Goal: Information Seeking & Learning: Learn about a topic

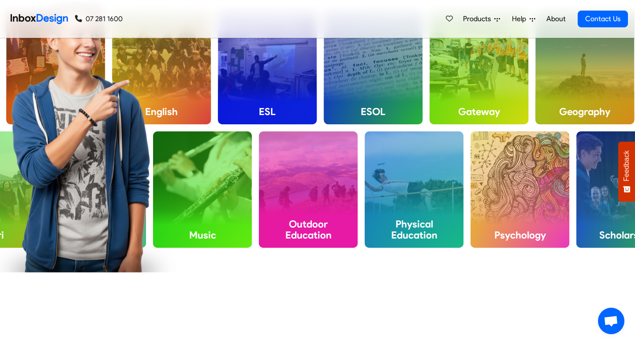
scroll to position [439, 0]
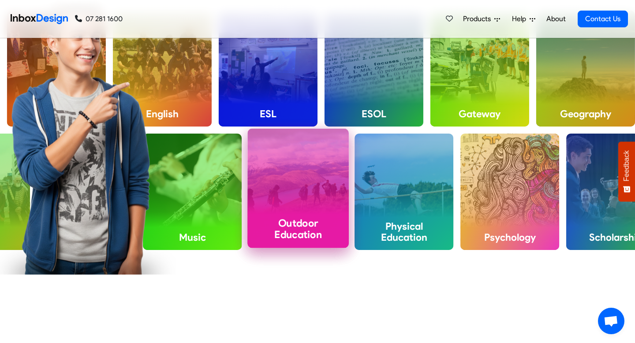
click at [311, 229] on h4 "Outdoor Education" at bounding box center [298, 229] width 101 height 38
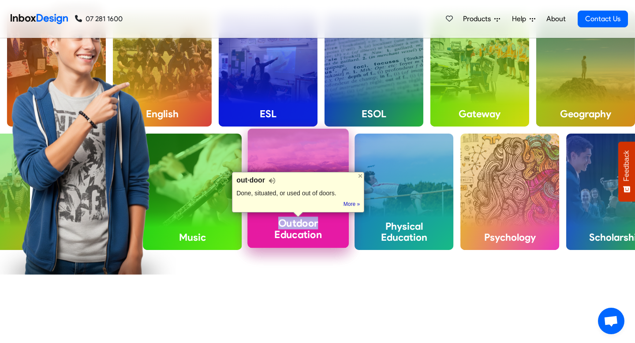
click at [310, 224] on h4 "Outdoor Education" at bounding box center [298, 229] width 101 height 38
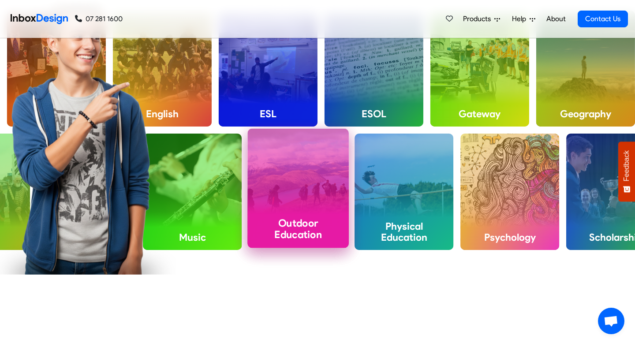
click at [304, 172] on div "Outdoor Education" at bounding box center [298, 188] width 101 height 119
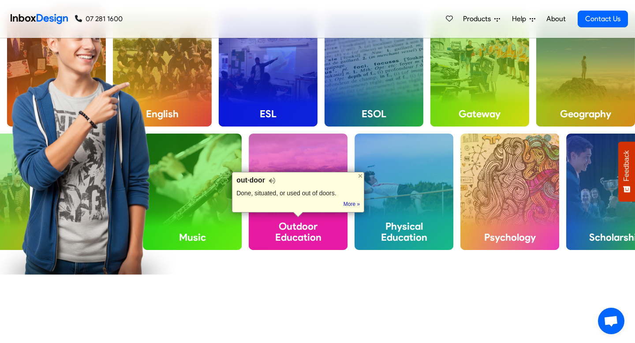
click at [304, 175] on div "out·door Done, situated, or used out of doors. Tip: Didn't want this definition…" at bounding box center [298, 192] width 132 height 41
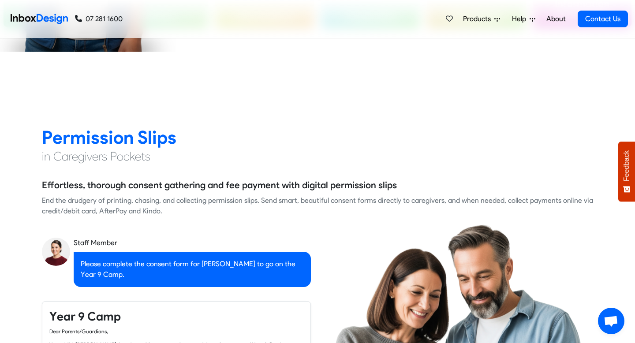
scroll to position [666, 0]
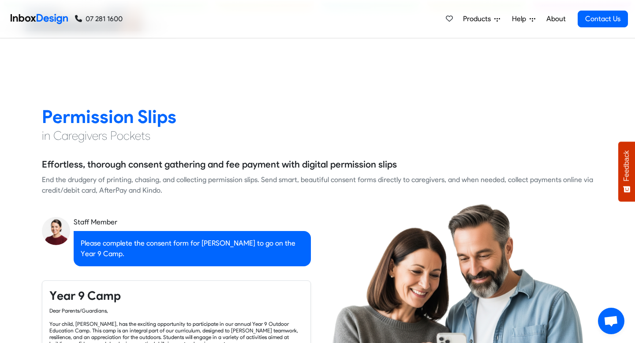
checkbox input "true"
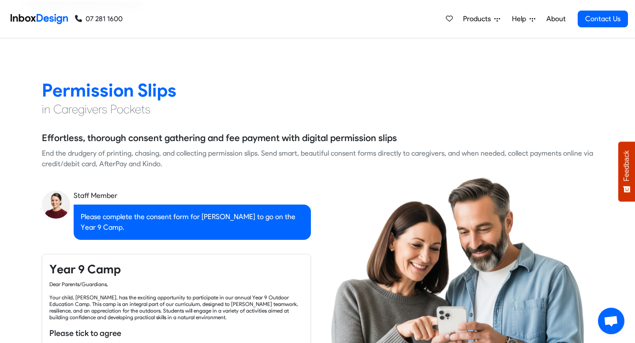
checkbox input "true"
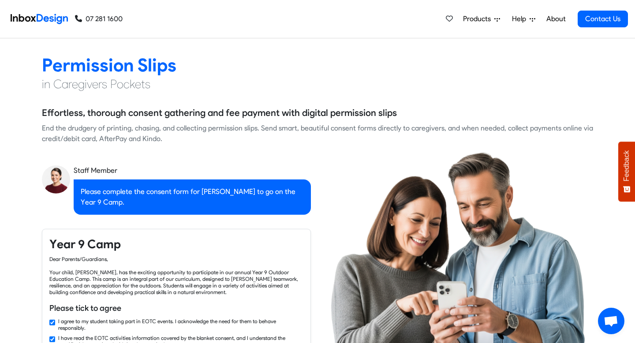
checkbox input "true"
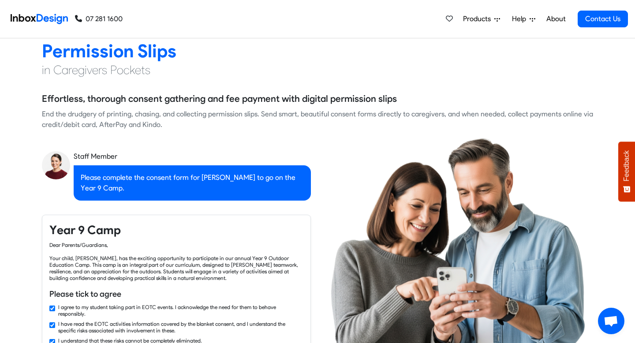
checkbox input "true"
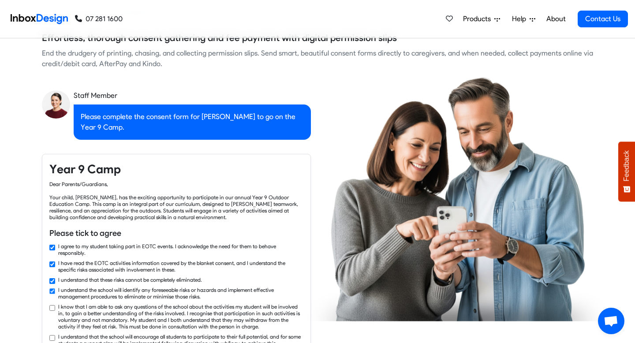
checkbox input "true"
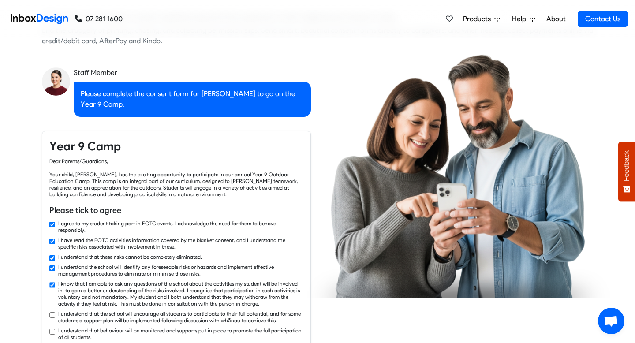
checkbox input "true"
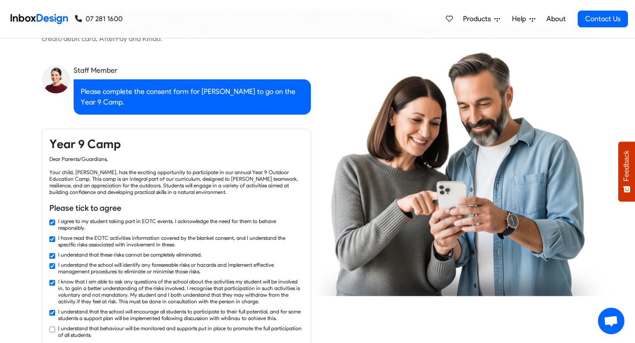
checkbox input "true"
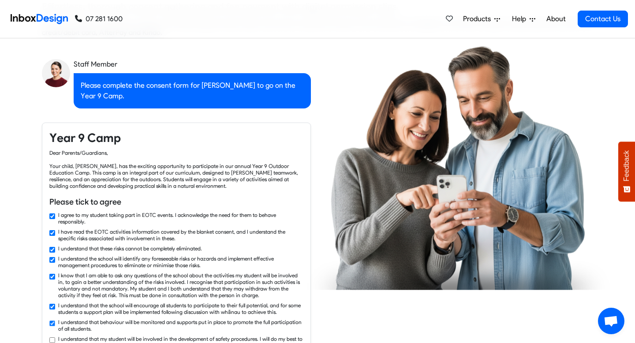
scroll to position [845, 0]
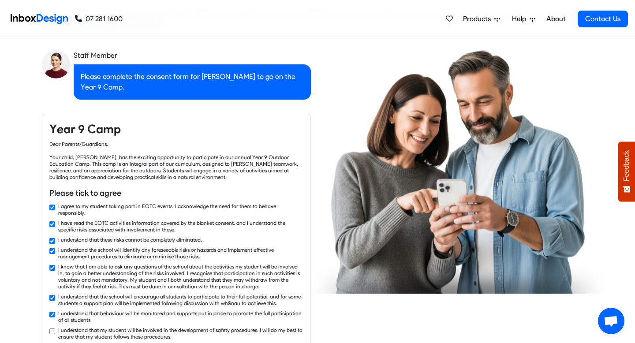
checkbox input "true"
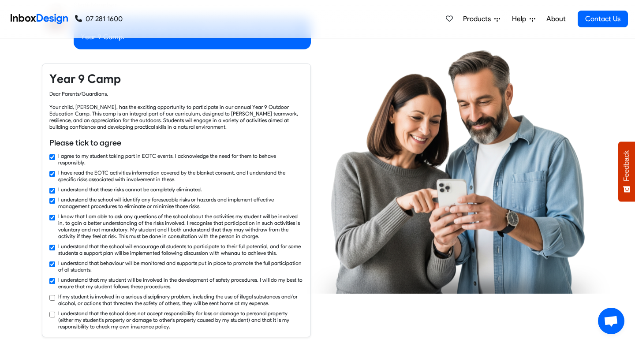
checkbox input "true"
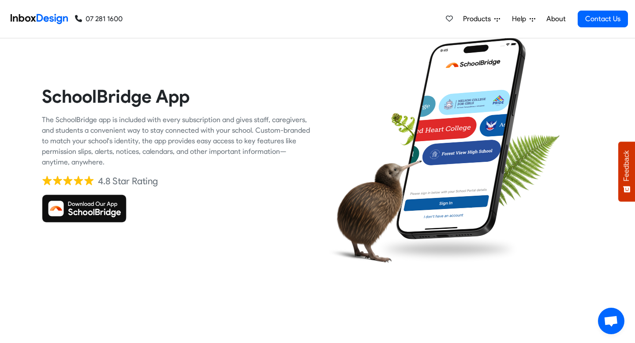
scroll to position [1446, 0]
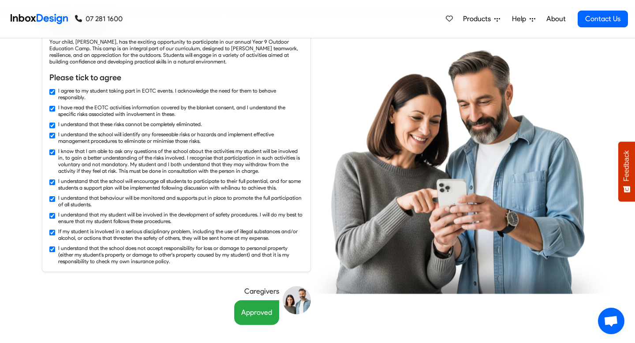
checkbox input "false"
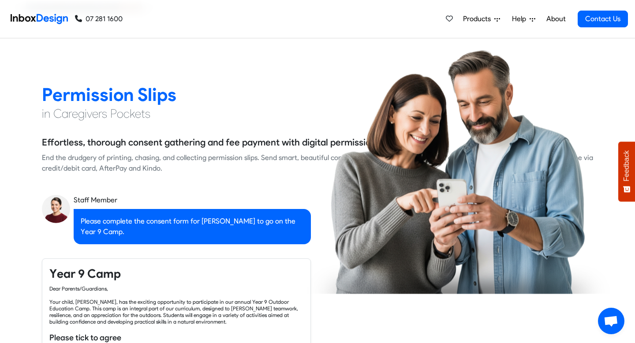
checkbox input "false"
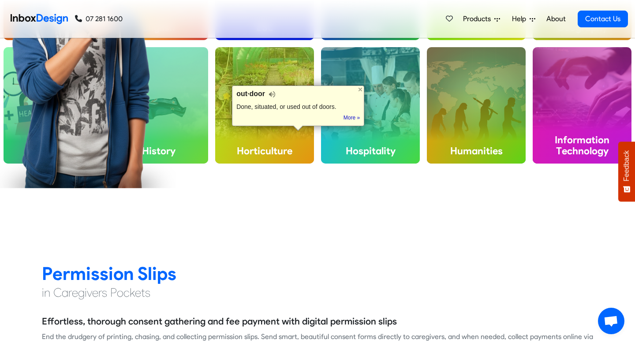
checkbox input "false"
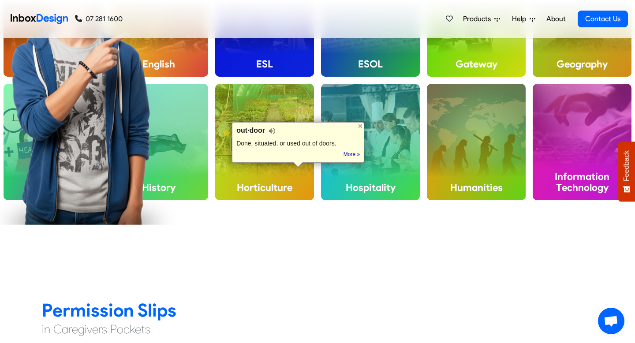
checkbox input "false"
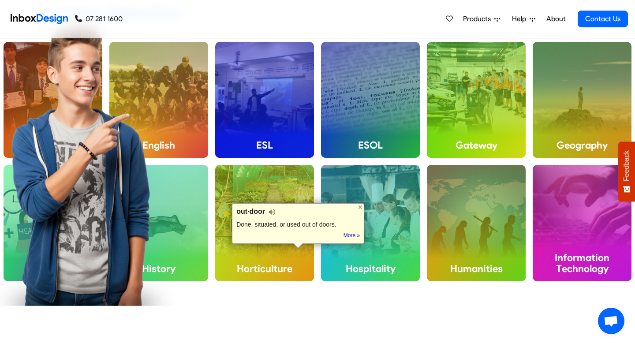
checkbox input "false"
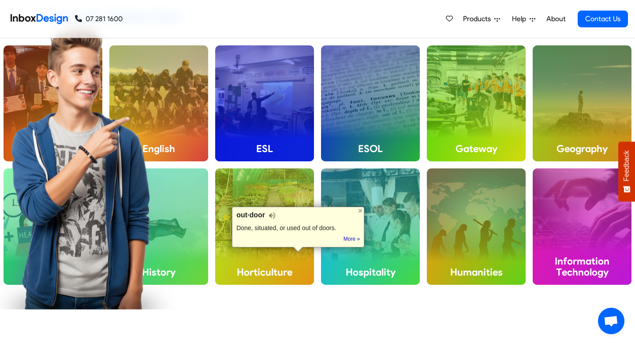
checkbox input "false"
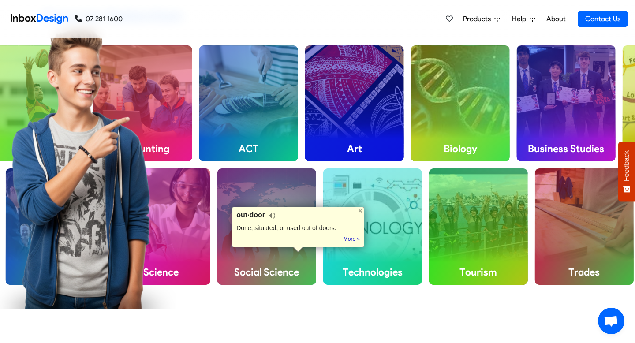
scroll to position [8, 0]
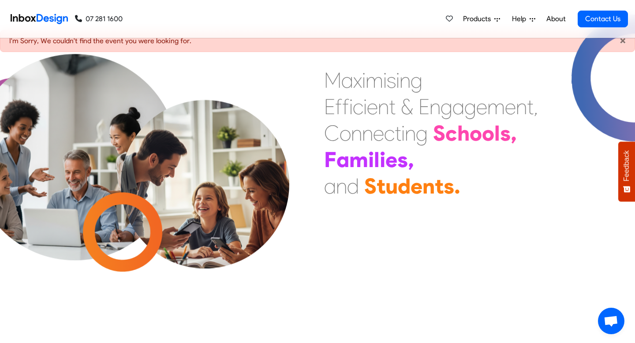
checkbox input "false"
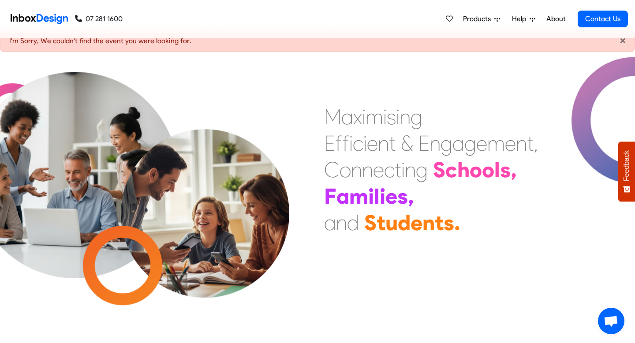
scroll to position [0, 0]
